Goal: Task Accomplishment & Management: Manage account settings

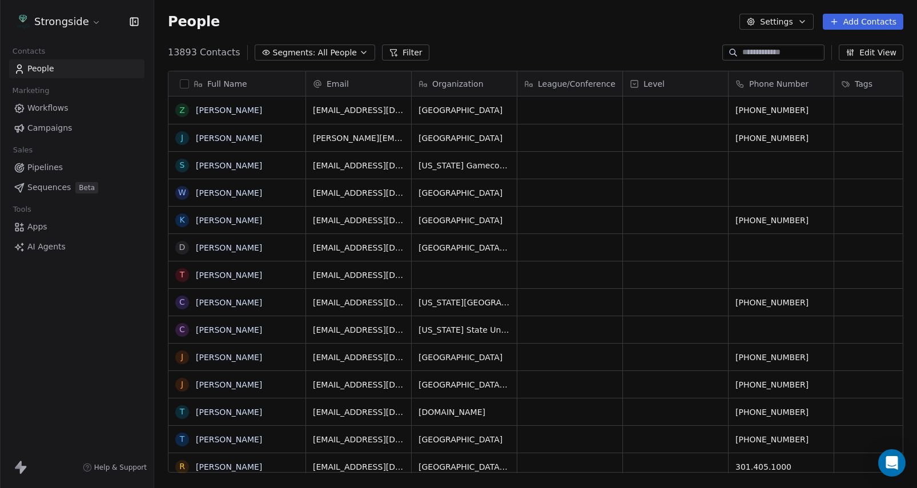
scroll to position [430, 763]
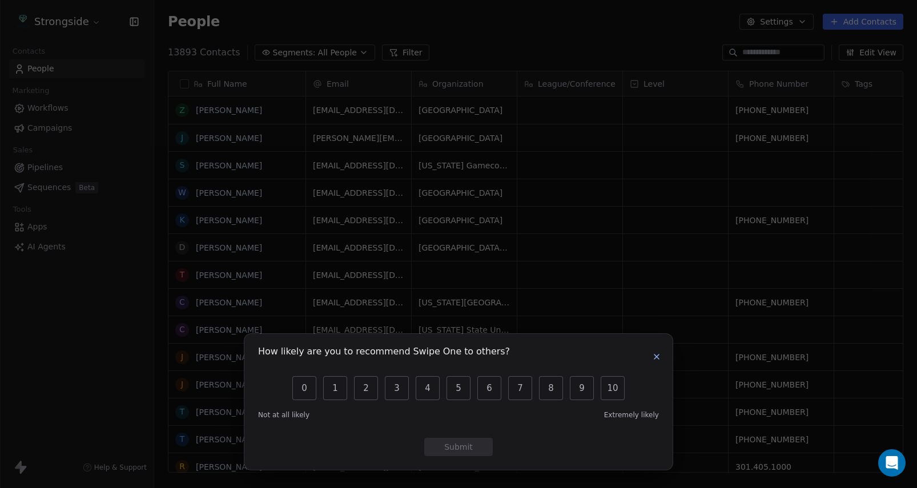
click at [657, 354] on icon "button" at bounding box center [656, 356] width 9 height 9
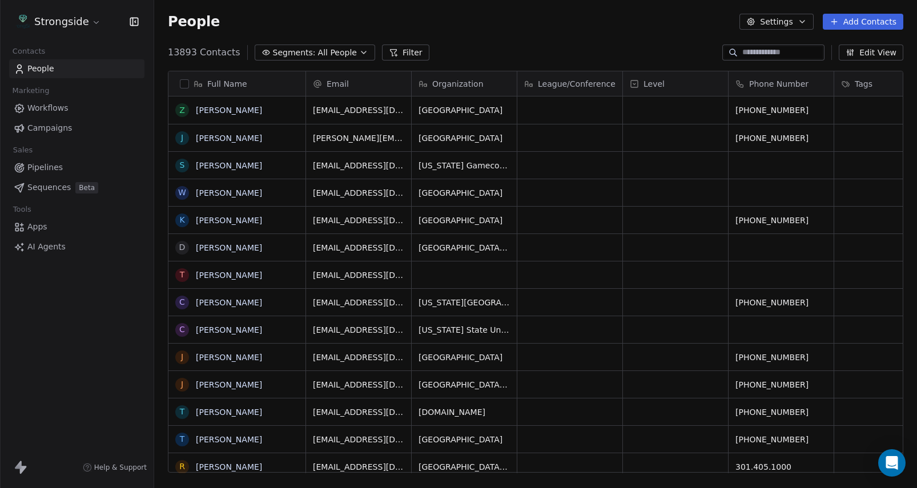
click at [57, 127] on span "Campaigns" at bounding box center [49, 128] width 45 height 12
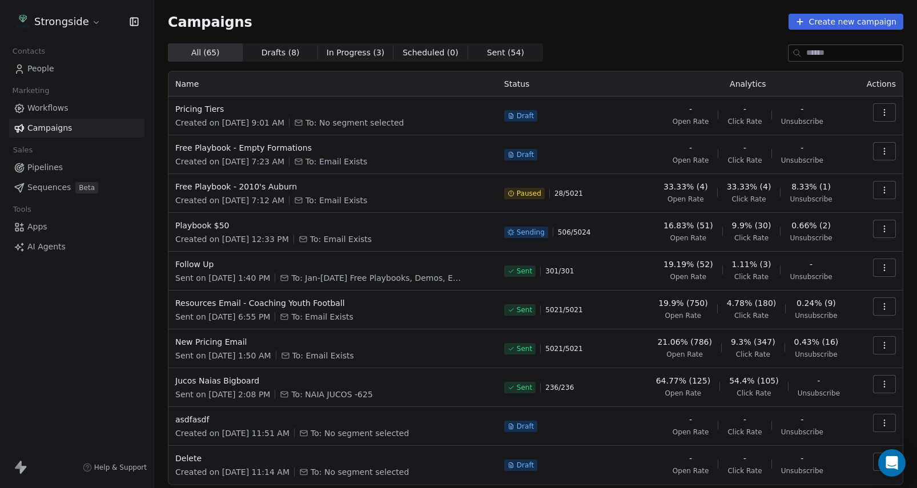
click at [892, 114] on button "button" at bounding box center [884, 112] width 23 height 18
click at [793, 194] on div "Delete" at bounding box center [802, 193] width 55 height 18
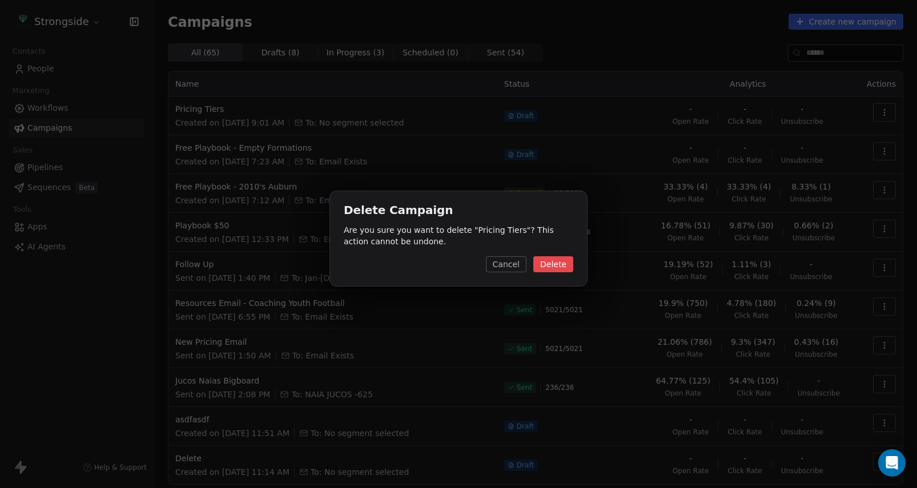
click at [524, 265] on button "Cancel" at bounding box center [506, 264] width 41 height 16
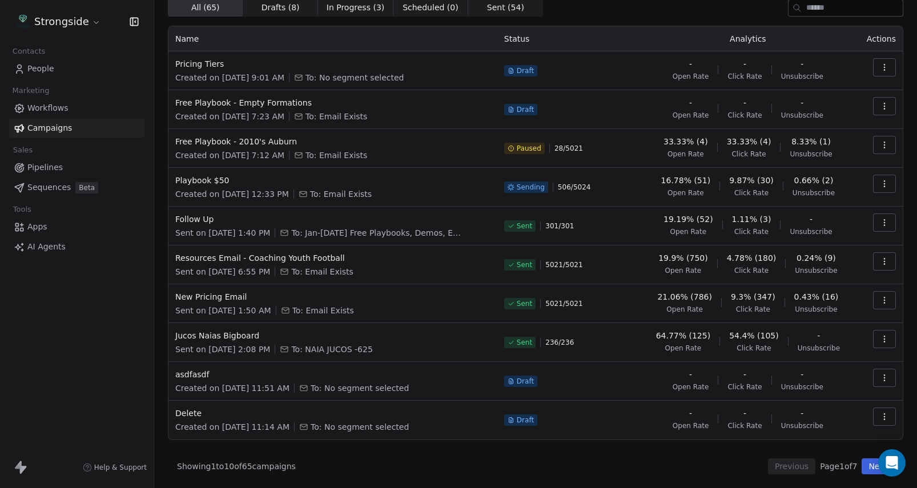
scroll to position [45, 0]
click at [879, 379] on button "button" at bounding box center [884, 378] width 23 height 18
click at [613, 416] on html "Strongside Contacts People Marketing Workflows Campaigns Sales Pipelines Sequen…" at bounding box center [458, 244] width 917 height 488
click at [883, 417] on icon "button" at bounding box center [884, 416] width 9 height 9
click at [819, 396] on span "Delete" at bounding box center [809, 391] width 30 height 14
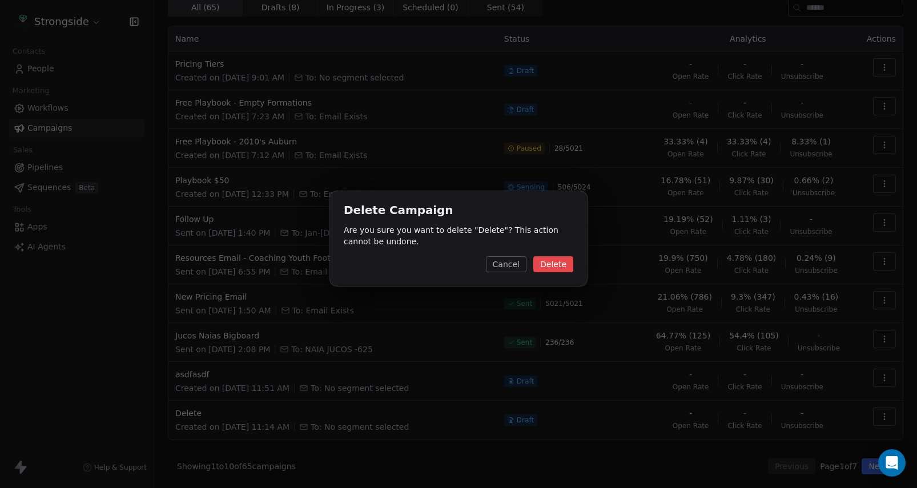
click at [562, 270] on button "Delete" at bounding box center [553, 264] width 40 height 16
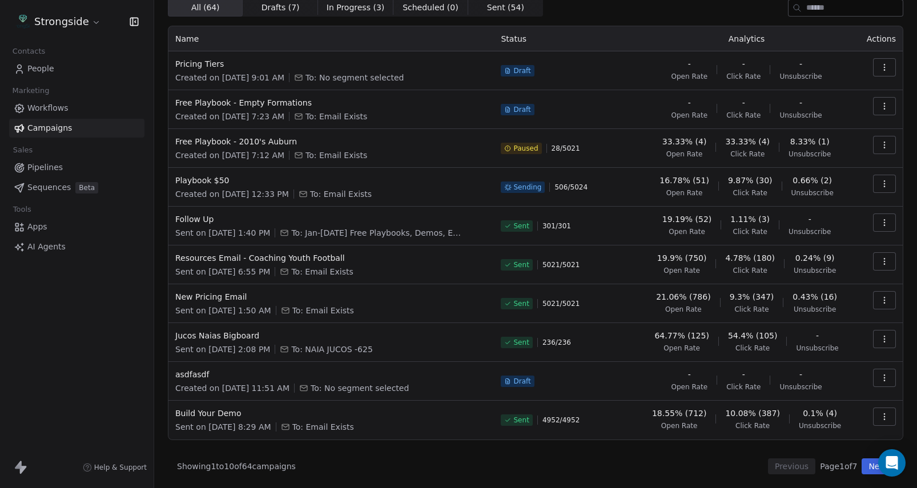
scroll to position [0, 0]
click at [883, 417] on icon "button" at bounding box center [884, 416] width 9 height 9
click at [835, 317] on span "View Analytics" at bounding box center [827, 318] width 66 height 14
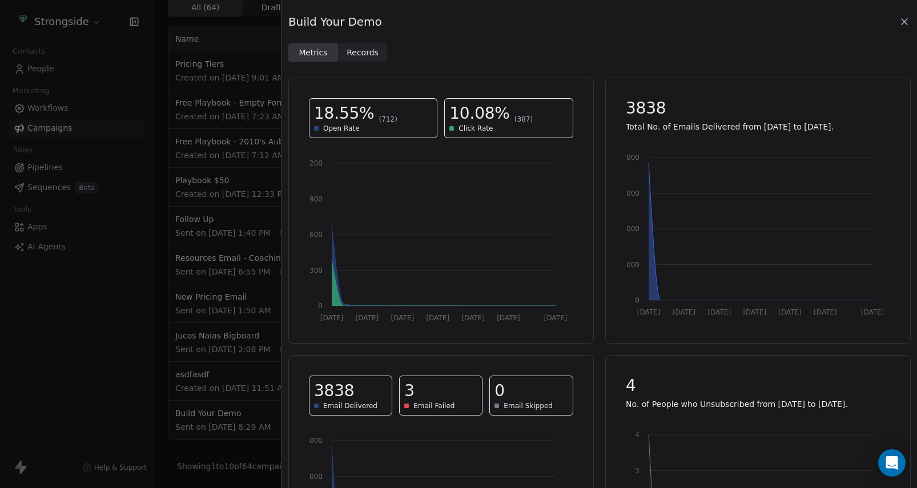
click at [381, 58] on span "Records Records" at bounding box center [363, 52] width 50 height 18
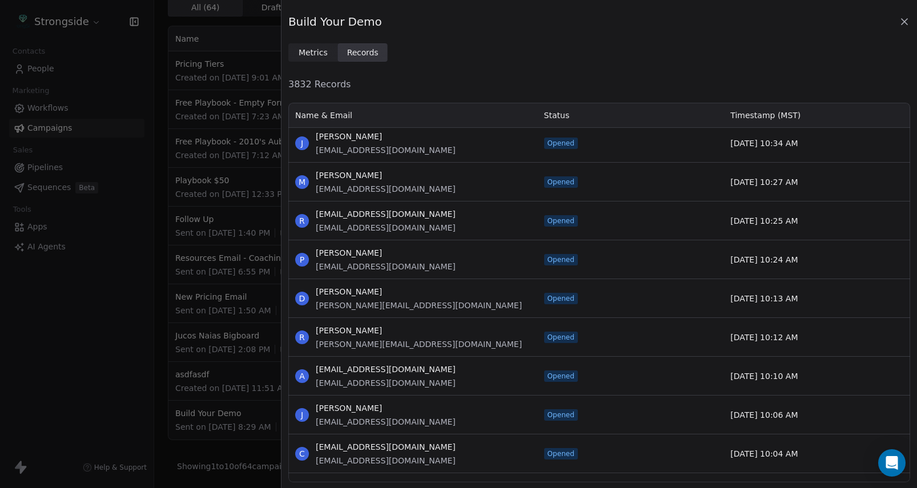
scroll to position [7431, 0]
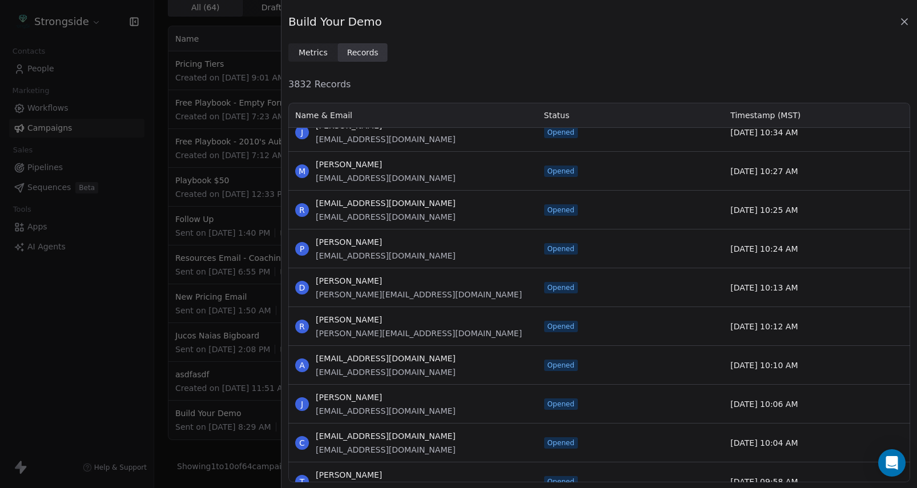
click at [319, 55] on span "Metrics" at bounding box center [313, 53] width 29 height 12
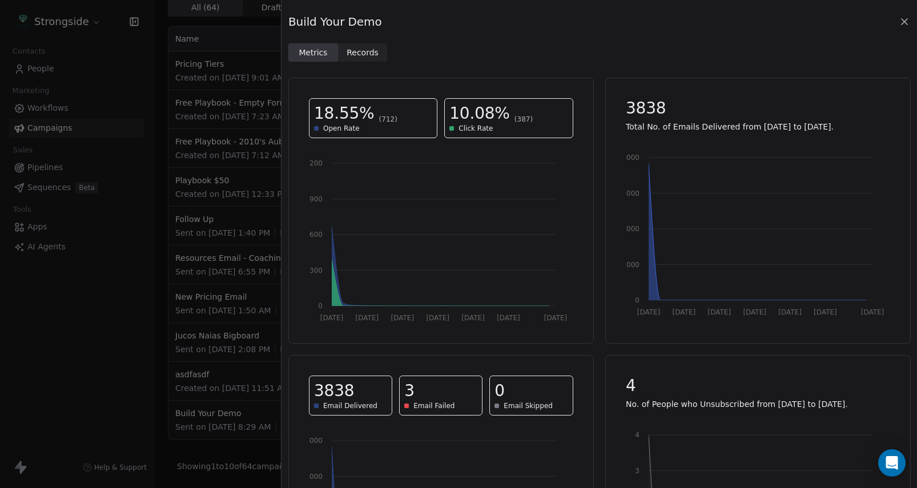
click at [910, 23] on div "Build Your Demo Metrics Metrics Records Records" at bounding box center [598, 31] width 635 height 62
click at [905, 23] on icon at bounding box center [904, 21] width 11 height 11
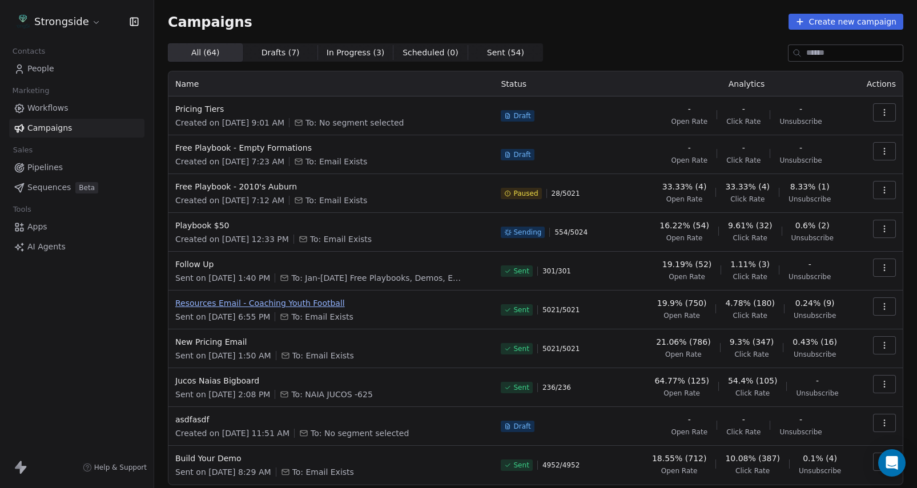
scroll to position [0, 0]
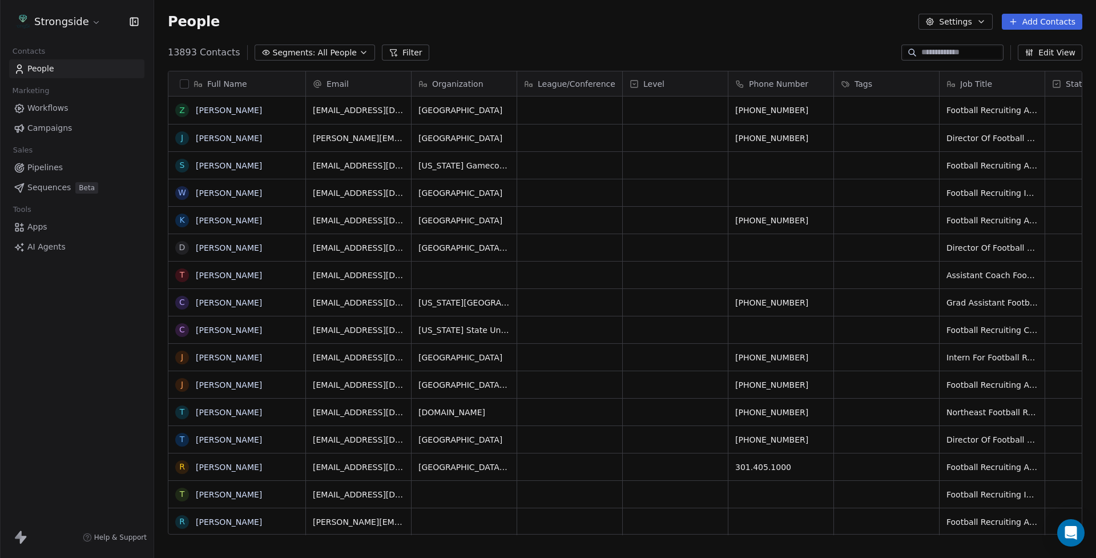
scroll to position [491, 942]
click at [54, 130] on span "Campaigns" at bounding box center [49, 128] width 45 height 12
